Goal: Task Accomplishment & Management: Complete application form

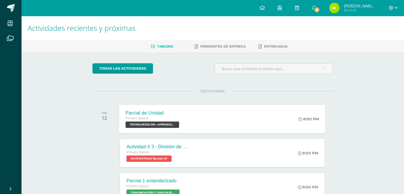
click at [149, 126] on span "TECNOLOGÍAS DEL APRENDIZAJE Y LA COMUNICACIÓN 'Sección B'" at bounding box center [153, 124] width 54 height 6
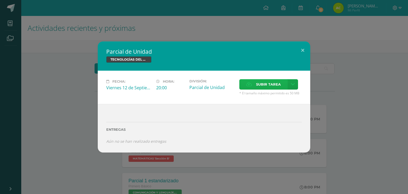
click at [266, 88] on span "Subir tarea" at bounding box center [268, 84] width 25 height 10
click at [0, 0] on input "Subir tarea" at bounding box center [0, 0] width 0 height 0
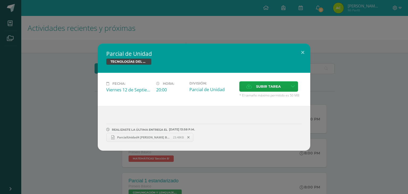
click at [159, 135] on span "ParcialUnidad4 [PERSON_NAME] Bidalia [PERSON_NAME].docx" at bounding box center [143, 137] width 58 height 4
click at [162, 134] on link "ParcialUnidad4 [PERSON_NAME] Bidalia [PERSON_NAME].docx 23.48KB" at bounding box center [149, 137] width 87 height 9
click at [153, 135] on span "ParcialUnidad4 [PERSON_NAME] Bidalia [PERSON_NAME].docx" at bounding box center [143, 137] width 58 height 4
click at [31, 23] on div "Parcial de Unidad TECNOLOGÍAS DEL APRENDIZAJE Y LA COMUNICACIÓN Fecha: [DATE] H…" at bounding box center [204, 97] width 408 height 194
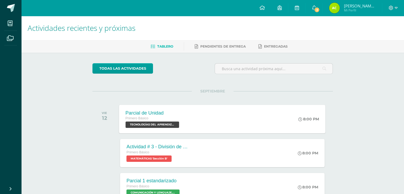
click at [164, 122] on span "TECNOLOGÍAS DEL APRENDIZAJE Y LA COMUNICACIÓN 'Sección B'" at bounding box center [153, 124] width 54 height 6
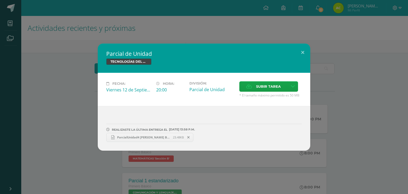
click at [169, 129] on div "REALIZASTE LA ÚLTIMA ENTREGA EL [DATE] 13:58 P.M." at bounding box center [203, 130] width 195 height 4
click at [161, 136] on span "ParcialUnidad4 [PERSON_NAME] Bidalia [PERSON_NAME].docx" at bounding box center [143, 137] width 58 height 4
click at [274, 87] on span "Subir tarea" at bounding box center [268, 86] width 25 height 10
click at [0, 0] on input "Subir tarea" at bounding box center [0, 0] width 0 height 0
drag, startPoint x: 240, startPoint y: 98, endPoint x: 257, endPoint y: 116, distance: 24.8
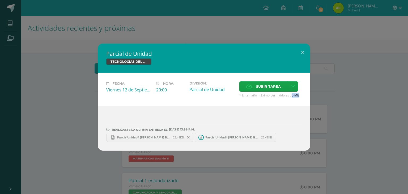
click at [256, 114] on div "Parcial de Unidad TECNOLOGÍAS DEL APRENDIZAJE Y LA COMUNICACIÓN Fecha: [DATE] H…" at bounding box center [204, 97] width 212 height 107
click at [219, 108] on div "REALIZASTE LA ÚLTIMA ENTREGA EL [DATE] 14:00 P.M. ParcialUnidad4 [PERSON_NAME] …" at bounding box center [204, 128] width 212 height 45
click at [274, 136] on span at bounding box center [276, 137] width 9 height 6
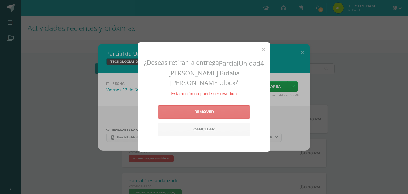
click at [240, 111] on link "Remover" at bounding box center [203, 111] width 93 height 13
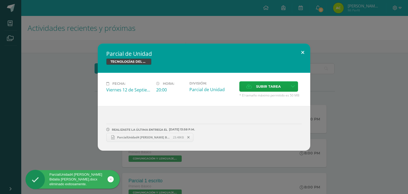
click at [299, 51] on button at bounding box center [302, 53] width 15 height 18
